Goal: Navigation & Orientation: Find specific page/section

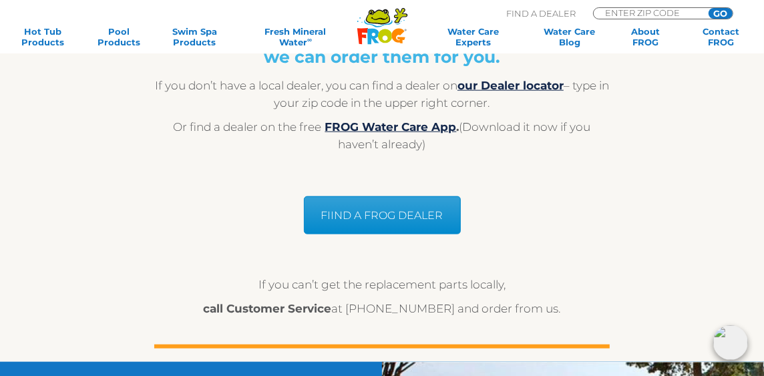
scroll to position [1135, 0]
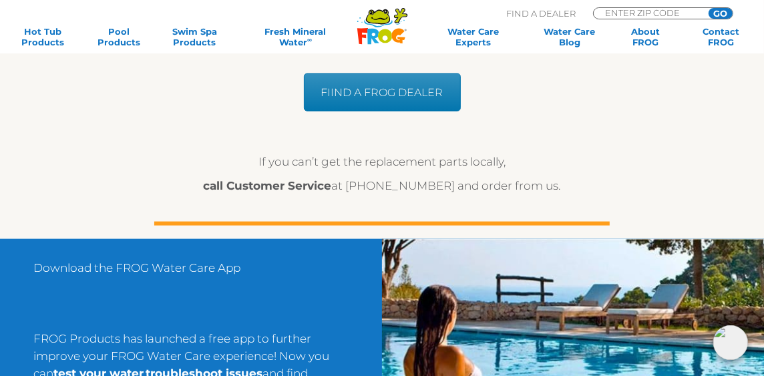
click at [372, 95] on link "FIIND A FROG DEALER" at bounding box center [382, 92] width 157 height 38
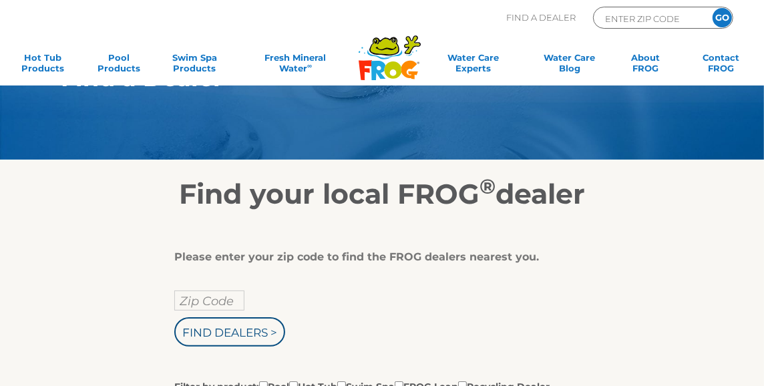
scroll to position [133, 0]
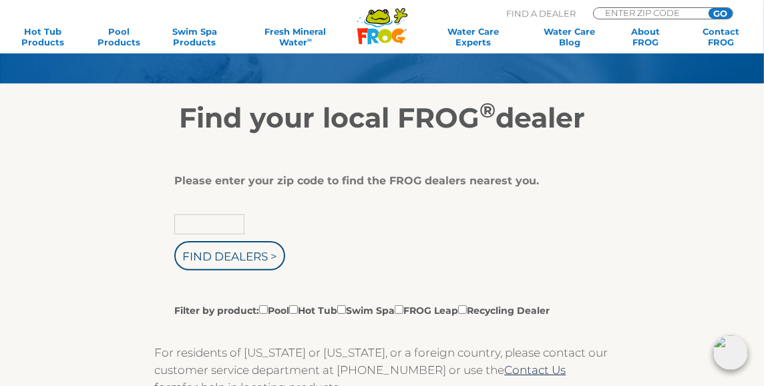
click at [223, 228] on input "text" at bounding box center [209, 224] width 70 height 20
type input "12566"
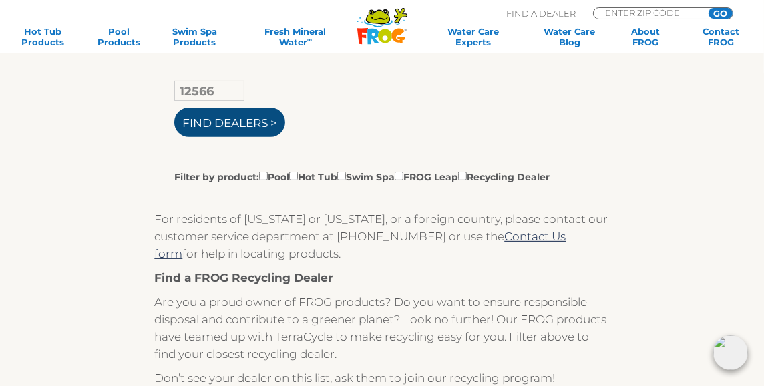
click at [277, 122] on input "Find Dealers >" at bounding box center [229, 122] width 111 height 29
click at [273, 121] on input "Find Dealers >" at bounding box center [229, 122] width 111 height 29
click at [236, 118] on input "Find Dealers >" at bounding box center [229, 122] width 111 height 29
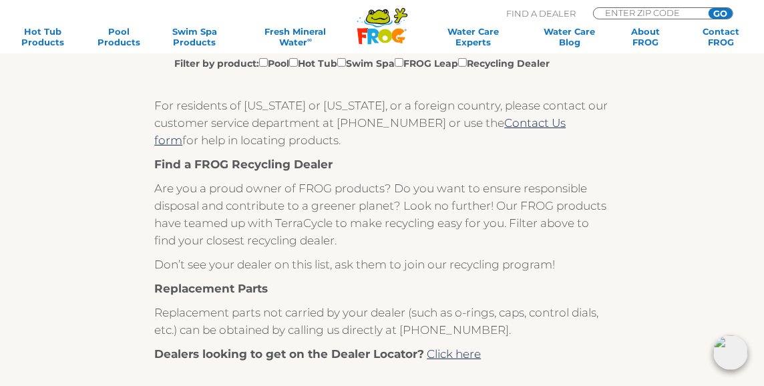
scroll to position [534, 0]
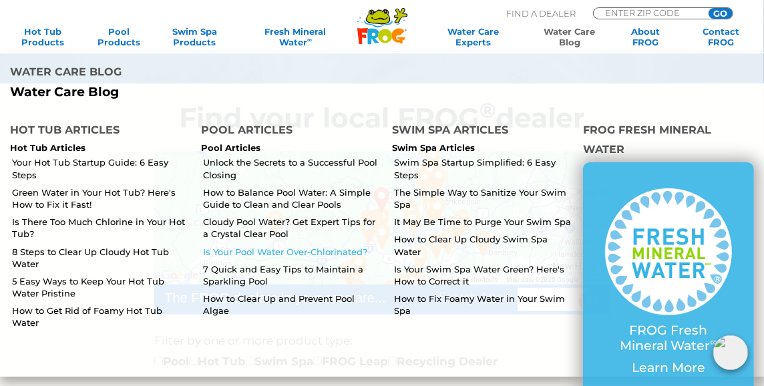
scroll to position [200, 0]
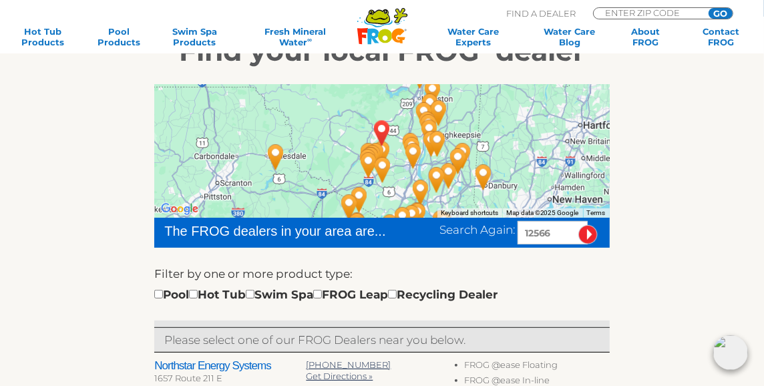
click at [407, 135] on img "Orange County Pools & Spa - New Windsor - 16 miles away." at bounding box center [413, 155] width 41 height 47
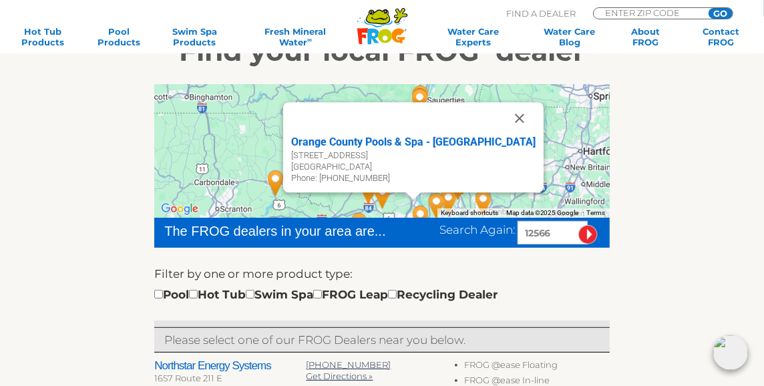
click at [504, 120] on button "Close" at bounding box center [520, 118] width 32 height 32
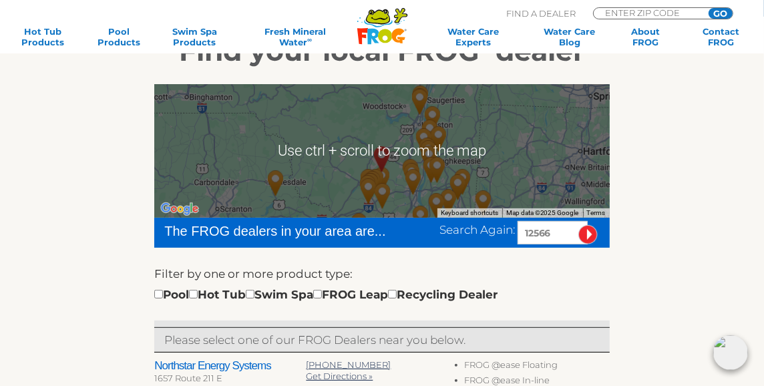
scroll to position [0, 0]
